Goal: Task Accomplishment & Management: Manage account settings

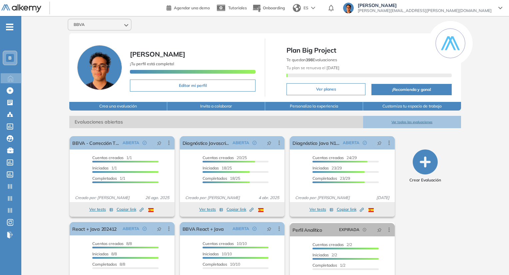
click at [476, 7] on span "Juan Carlos Ojeda" at bounding box center [425, 5] width 134 height 5
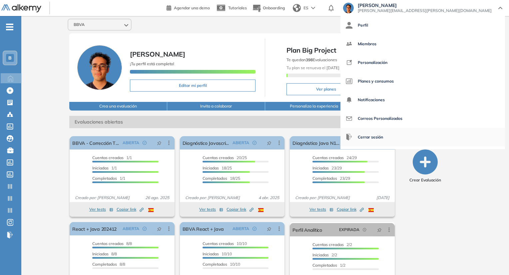
click at [383, 134] on span "Cerrar sesión" at bounding box center [370, 137] width 25 height 16
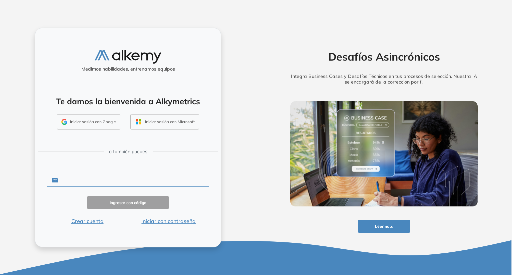
click at [103, 184] on input "text" at bounding box center [133, 180] width 151 height 13
type input "**********"
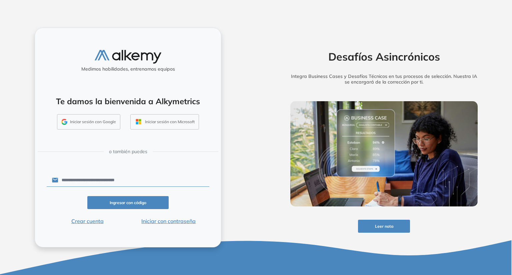
click at [172, 219] on button "Iniciar con contraseña" at bounding box center [168, 221] width 81 height 8
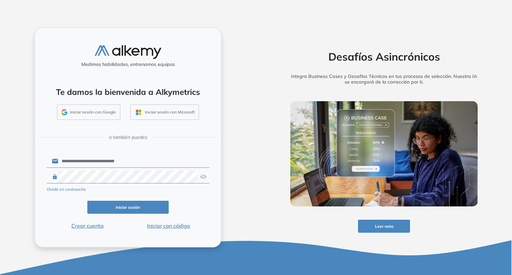
click at [149, 206] on button "Iniciar sesión" at bounding box center [127, 207] width 81 height 13
